Goal: Information Seeking & Learning: Compare options

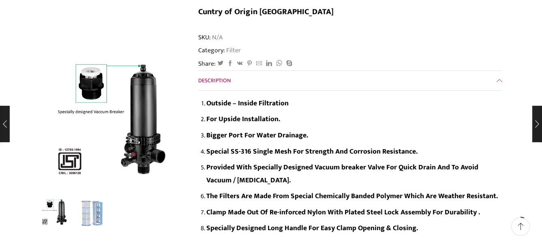
scroll to position [243, 0]
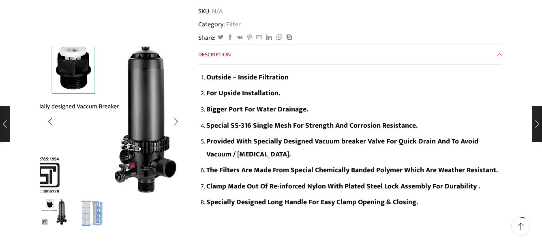
click at [137, 126] on img "1 / 2" at bounding box center [103, 117] width 203 height 203
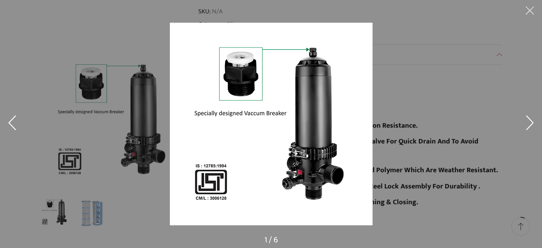
click at [528, 5] on button at bounding box center [530, 12] width 24 height 24
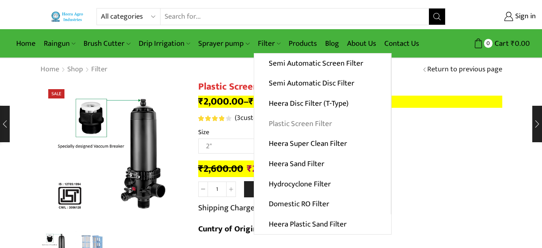
click at [311, 123] on link "Plastic Screen Filter" at bounding box center [322, 123] width 137 height 20
click at [304, 147] on link "Heera Super Clean Filter" at bounding box center [322, 144] width 137 height 20
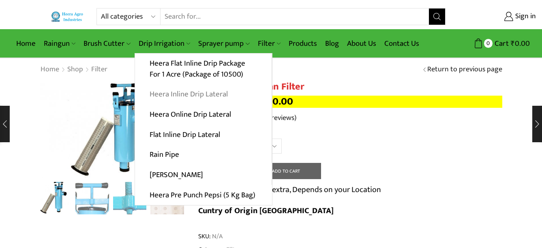
click at [180, 94] on link "Heera Inline Drip Lateral" at bounding box center [203, 94] width 137 height 20
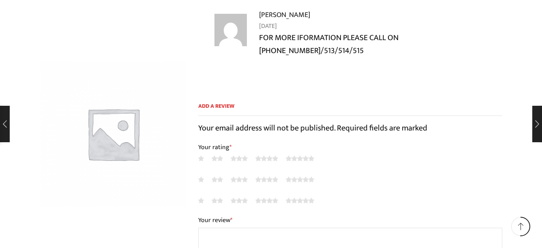
scroll to position [3566, 0]
